Goal: Information Seeking & Learning: Learn about a topic

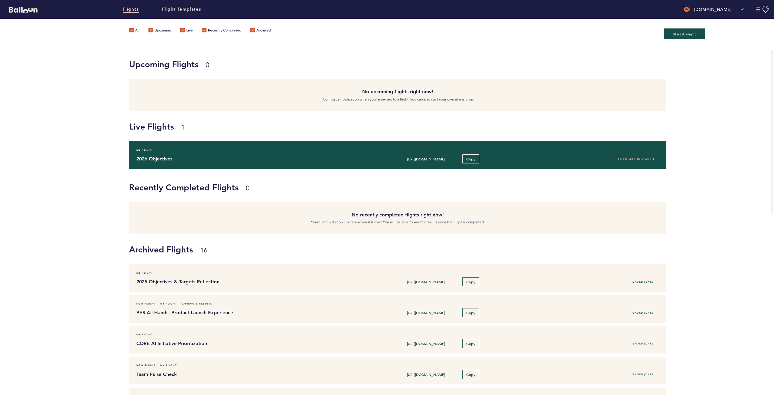
click at [164, 154] on div "2026 Objectives [URL][DOMAIN_NAME] Copy 5D 3H left in stage 1" at bounding box center [398, 158] width 532 height 9
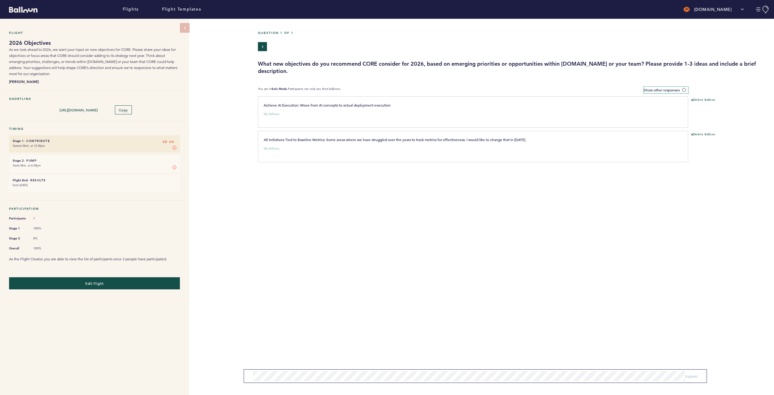
click at [684, 90] on span at bounding box center [685, 90] width 6 height 2
click at [0, 0] on input "Show other responses" at bounding box center [0, 0] width 0 height 0
click at [684, 90] on span at bounding box center [685, 90] width 6 height 2
click at [0, 0] on input "Hide other responses" at bounding box center [0, 0] width 0 height 0
